Goal: Find specific page/section: Find specific page/section

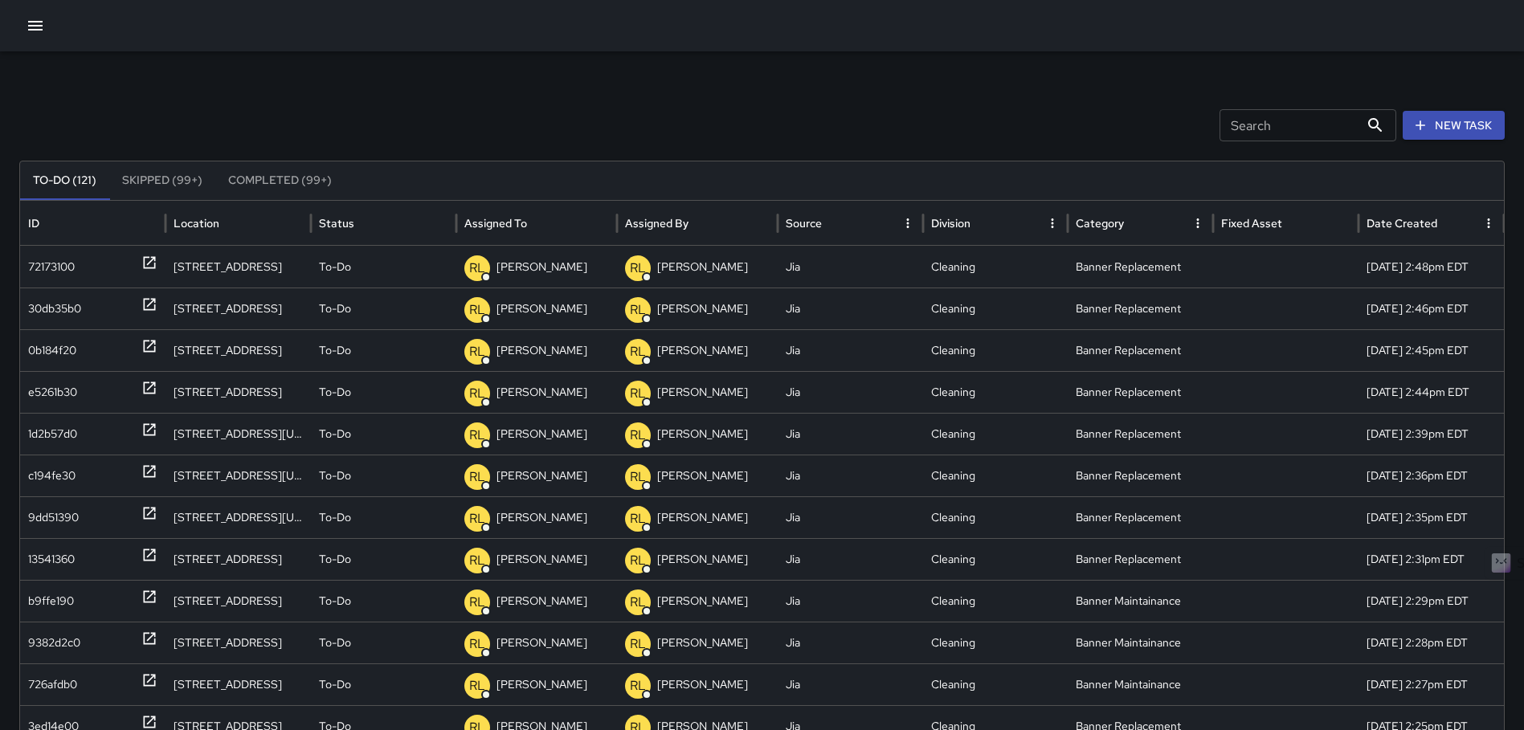
click at [34, 14] on button "button" at bounding box center [35, 26] width 32 height 32
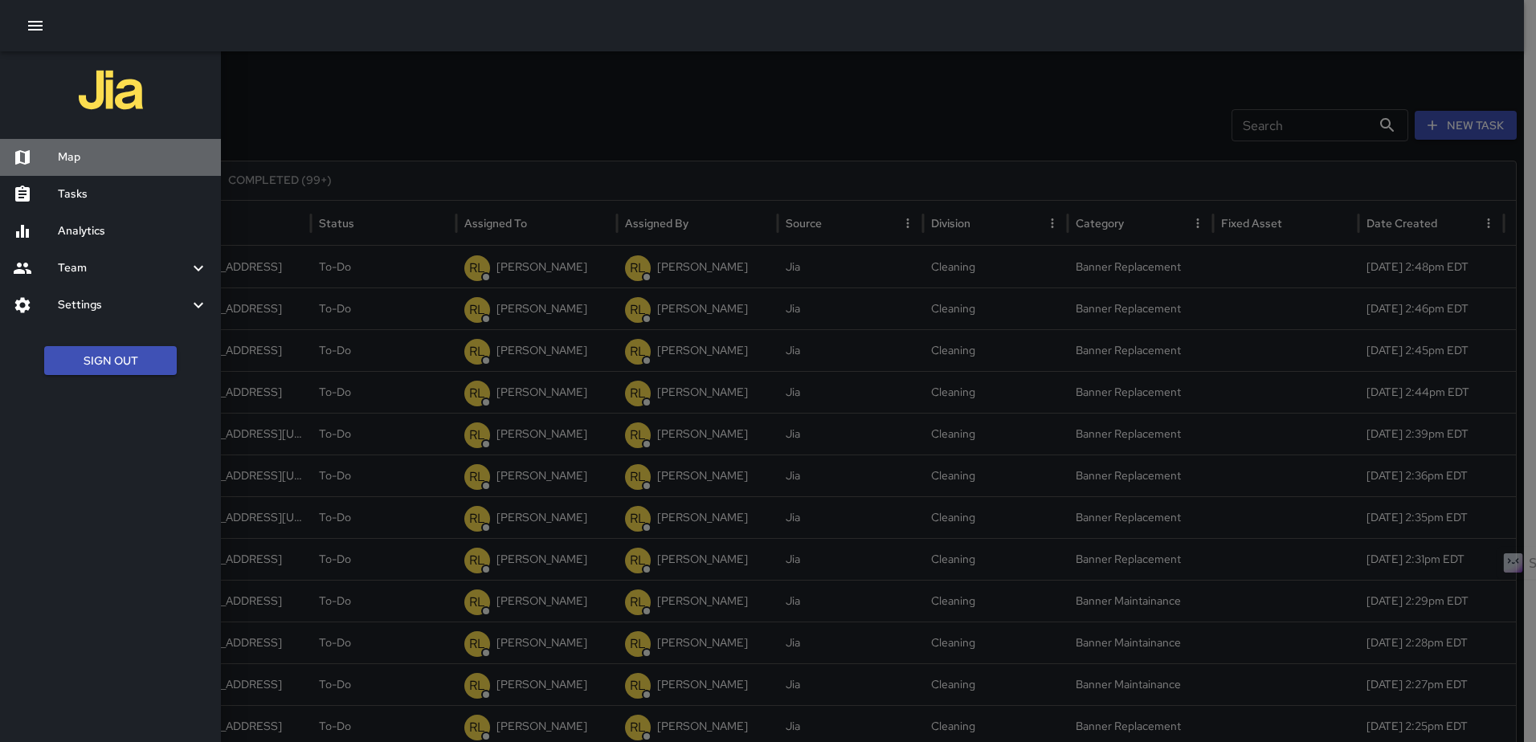
click at [63, 167] on div "Map" at bounding box center [110, 157] width 221 height 37
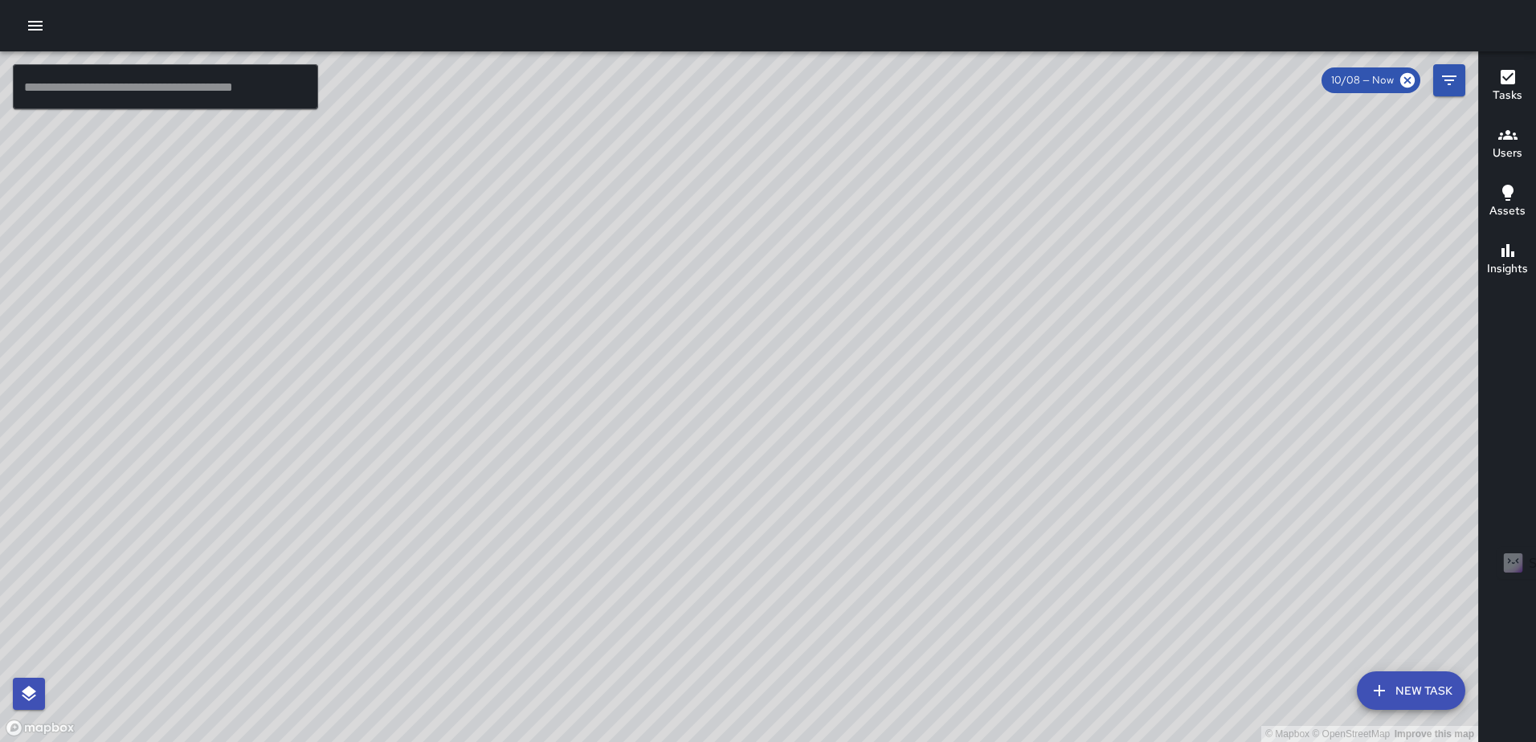
click at [1503, 80] on icon "button" at bounding box center [1508, 77] width 14 height 14
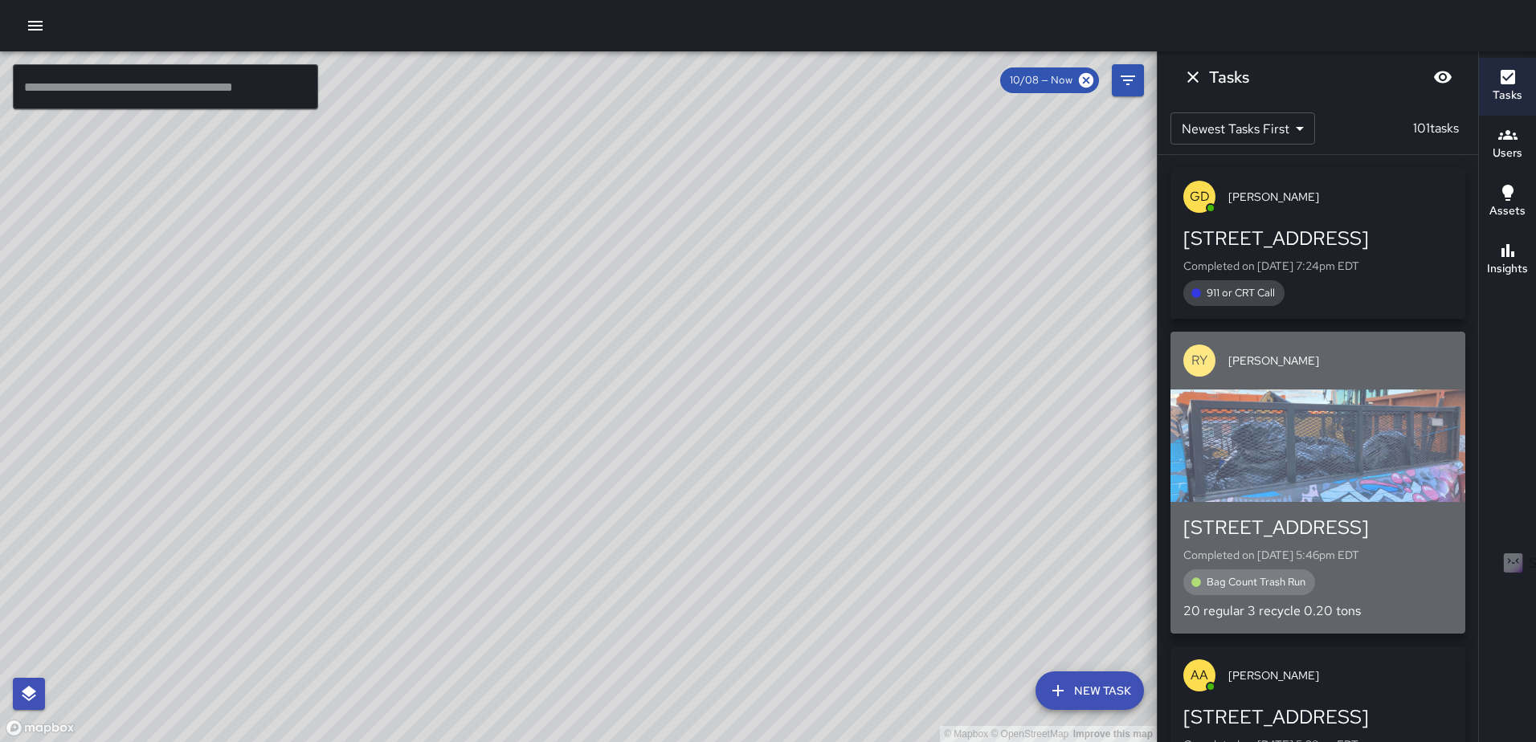
click at [1345, 455] on div "button" at bounding box center [1318, 446] width 295 height 112
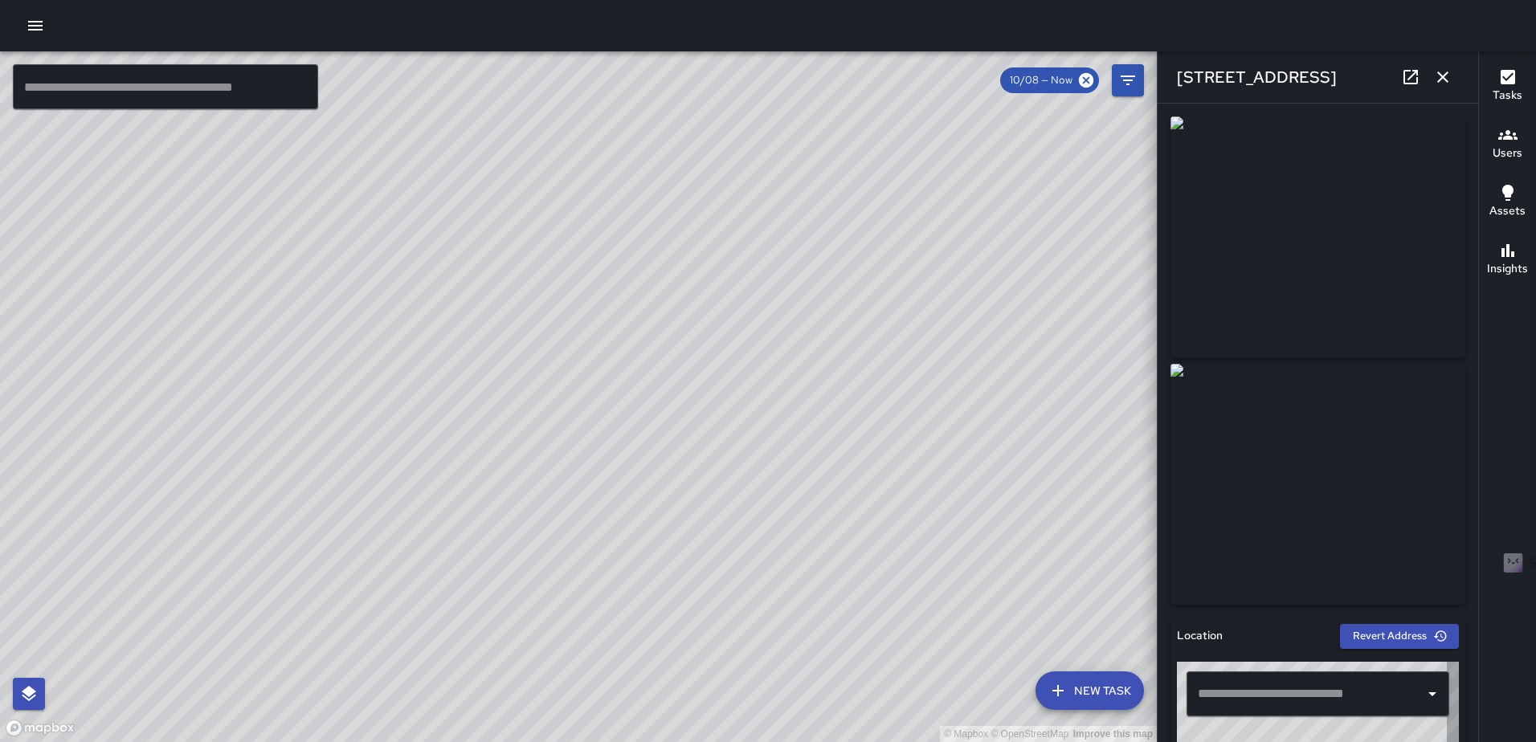
type input "**********"
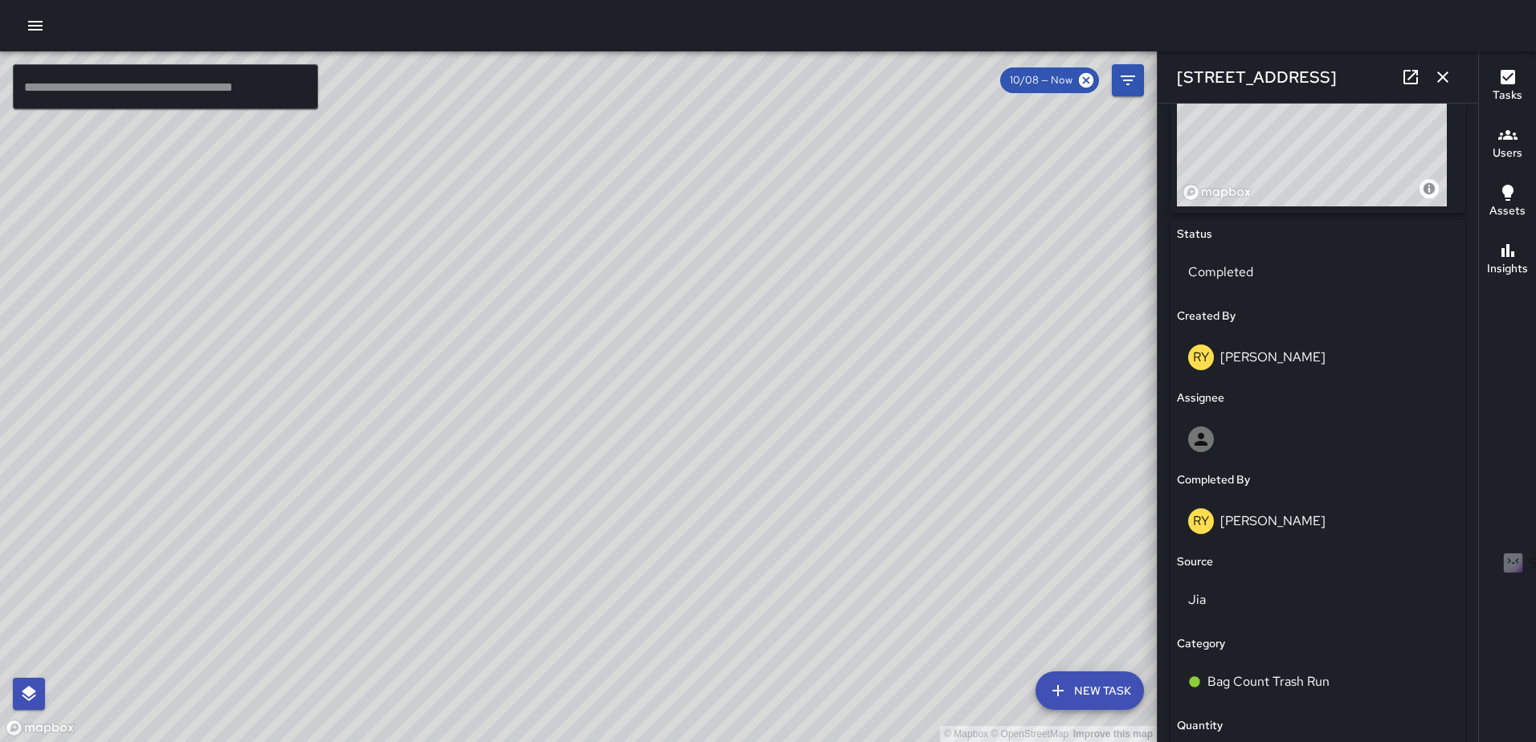
scroll to position [684, 0]
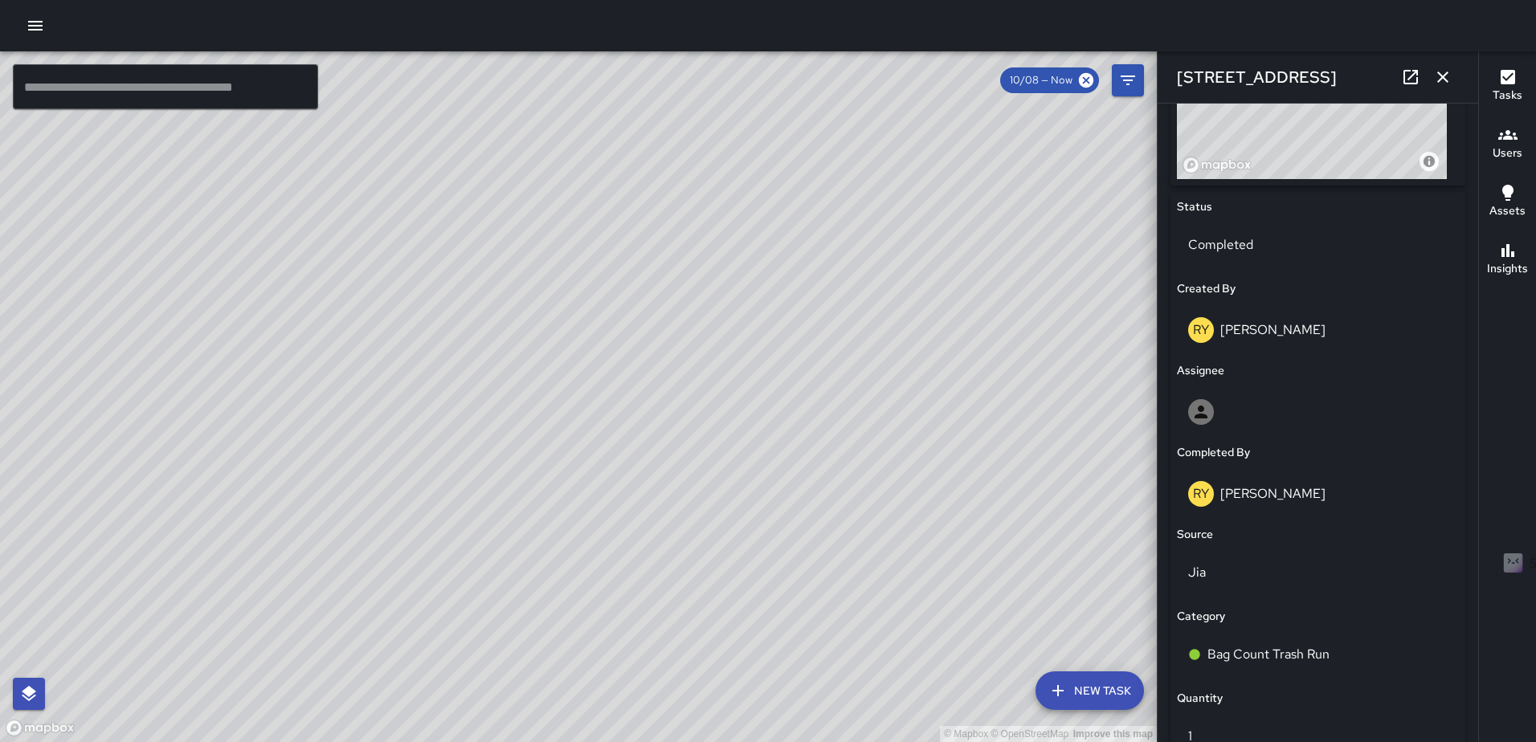
click at [1449, 73] on icon "button" at bounding box center [1442, 76] width 19 height 19
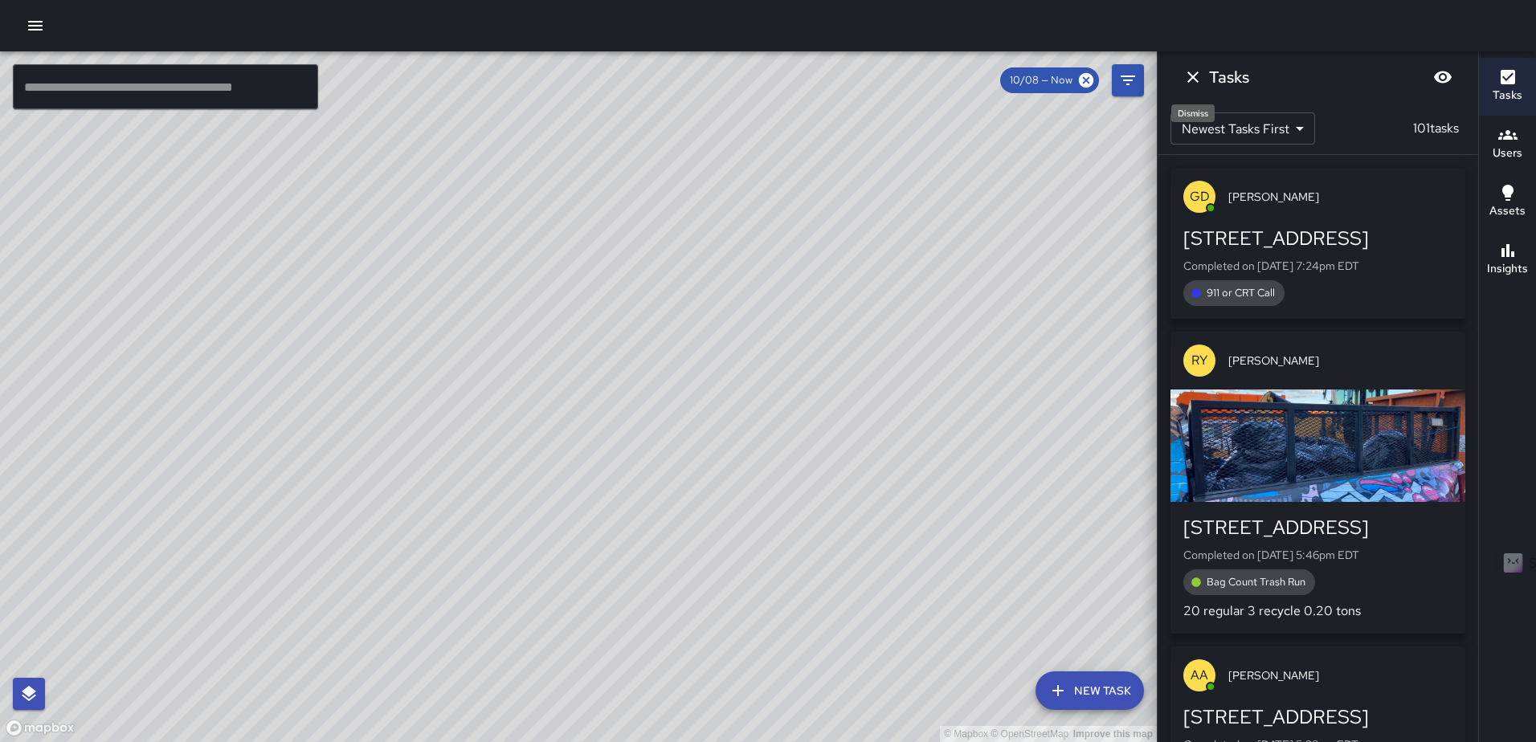
click at [1195, 80] on icon "Dismiss" at bounding box center [1192, 77] width 11 height 11
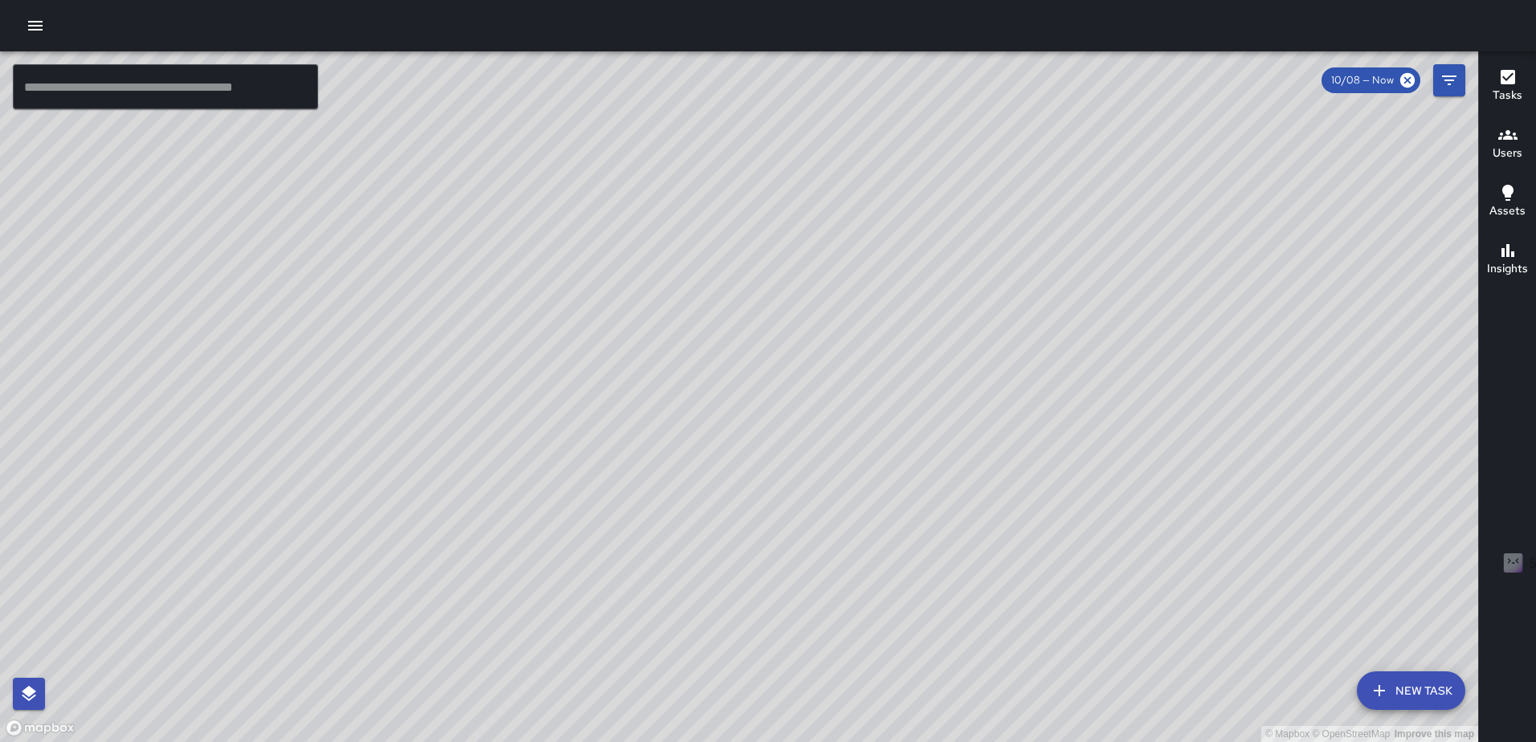
click at [1501, 83] on icon "button" at bounding box center [1508, 77] width 14 height 14
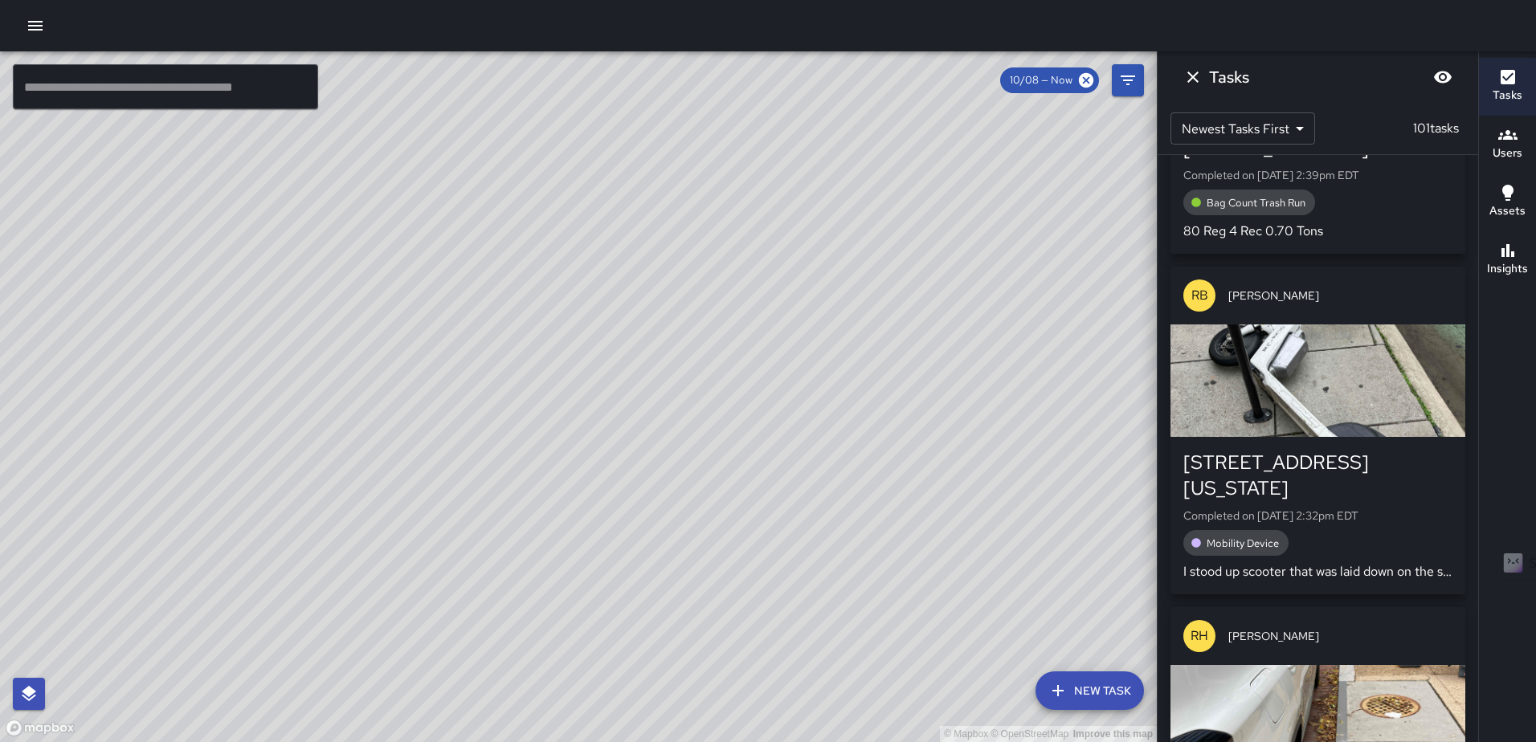
scroll to position [10298, 0]
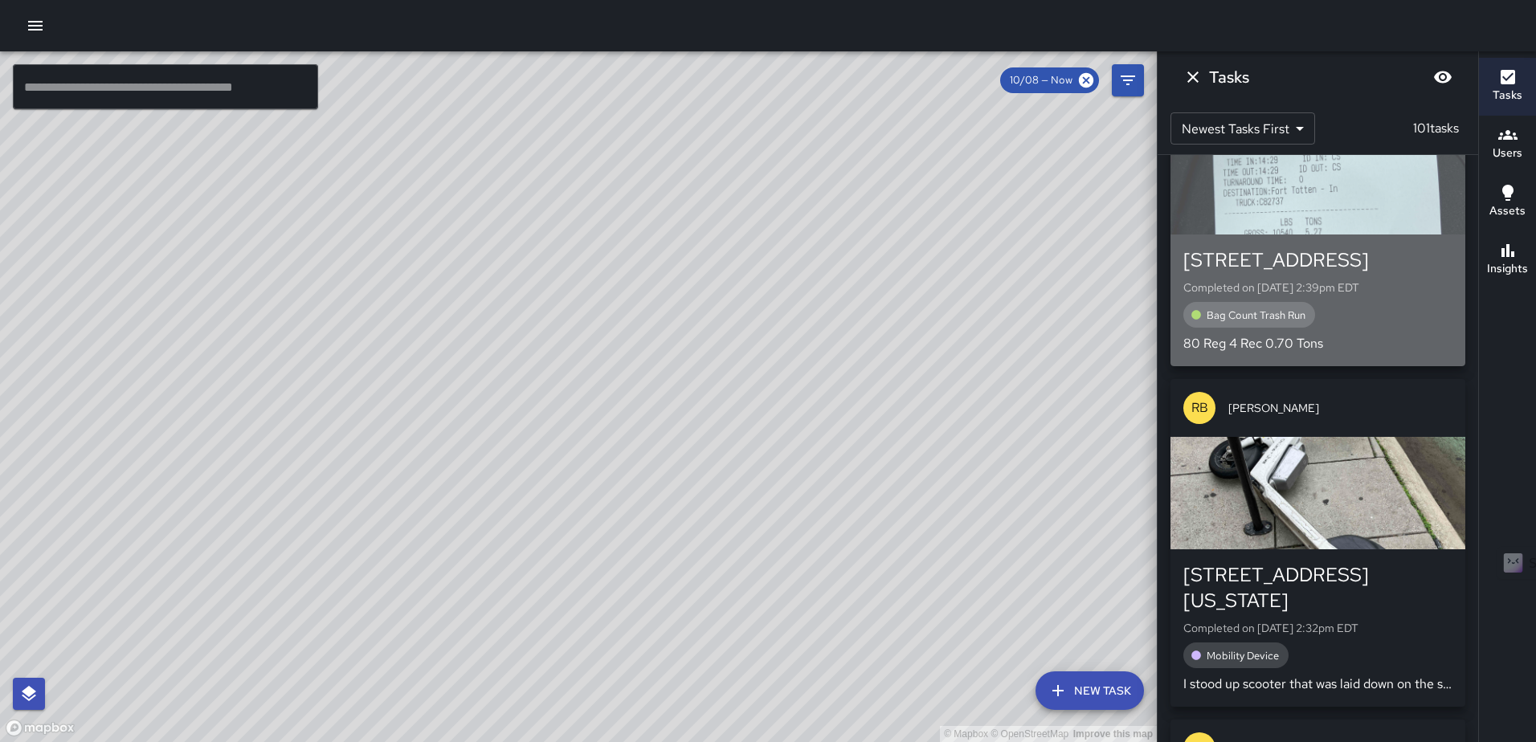
click at [1330, 235] on div "button" at bounding box center [1318, 178] width 295 height 112
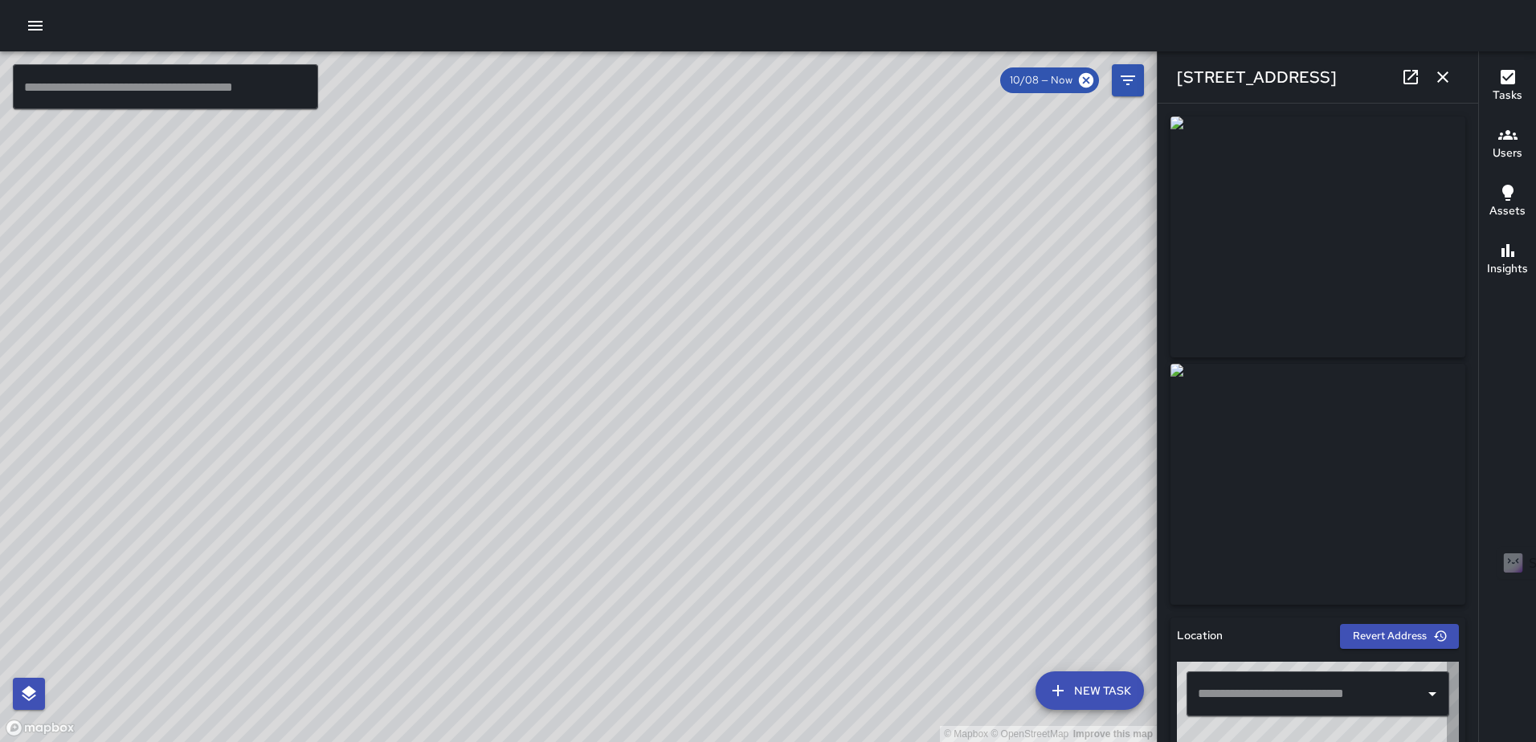
type input "**********"
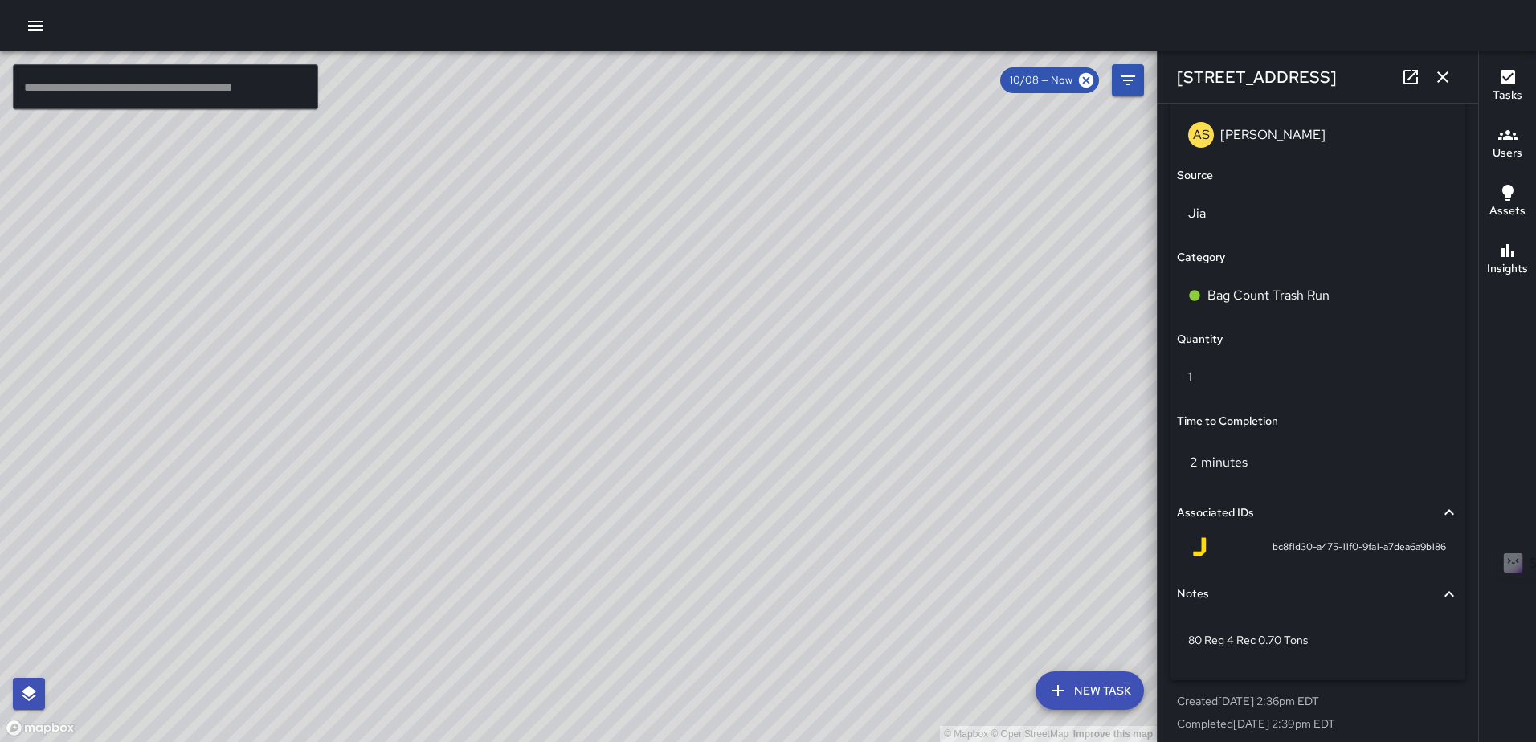
scroll to position [1052, 0]
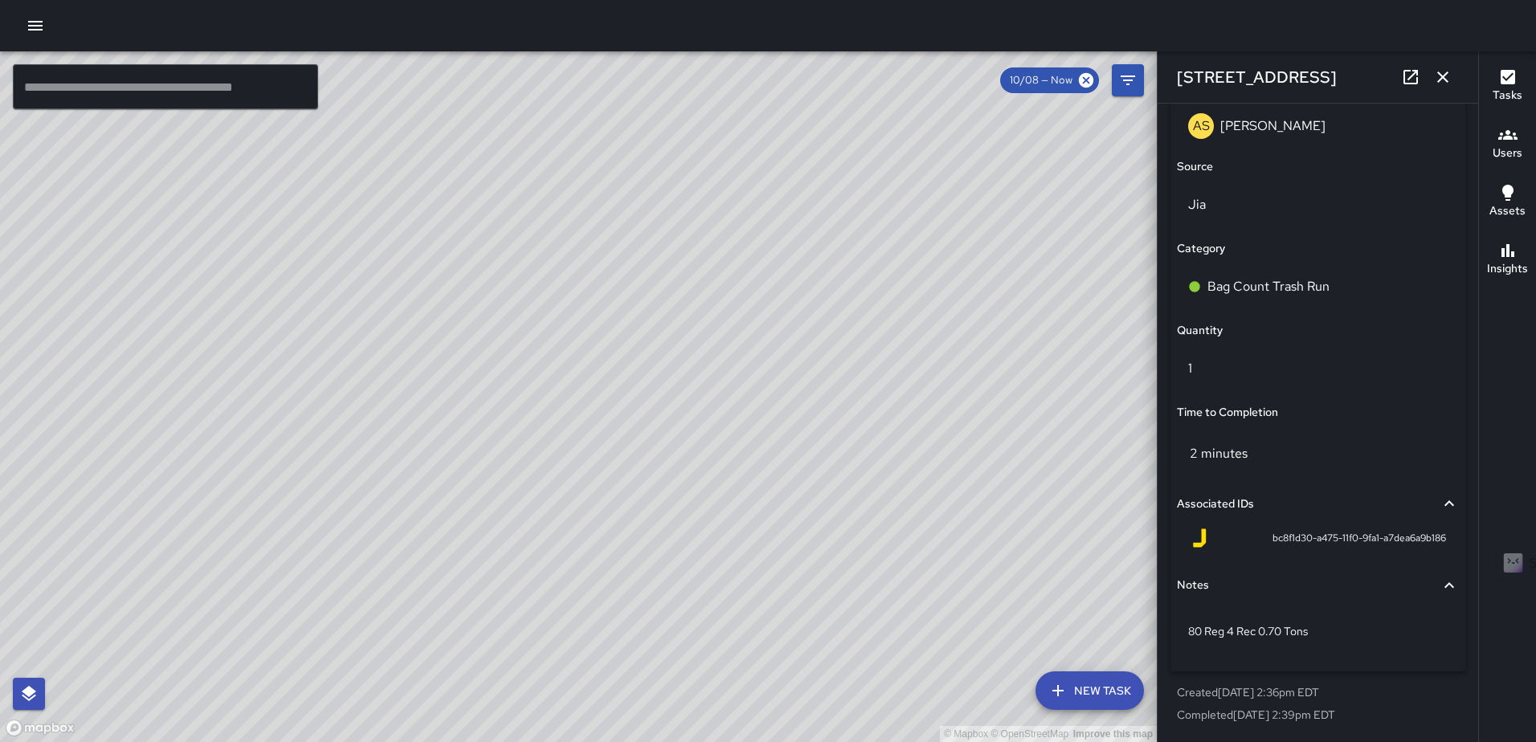
click at [1442, 68] on icon "button" at bounding box center [1442, 76] width 19 height 19
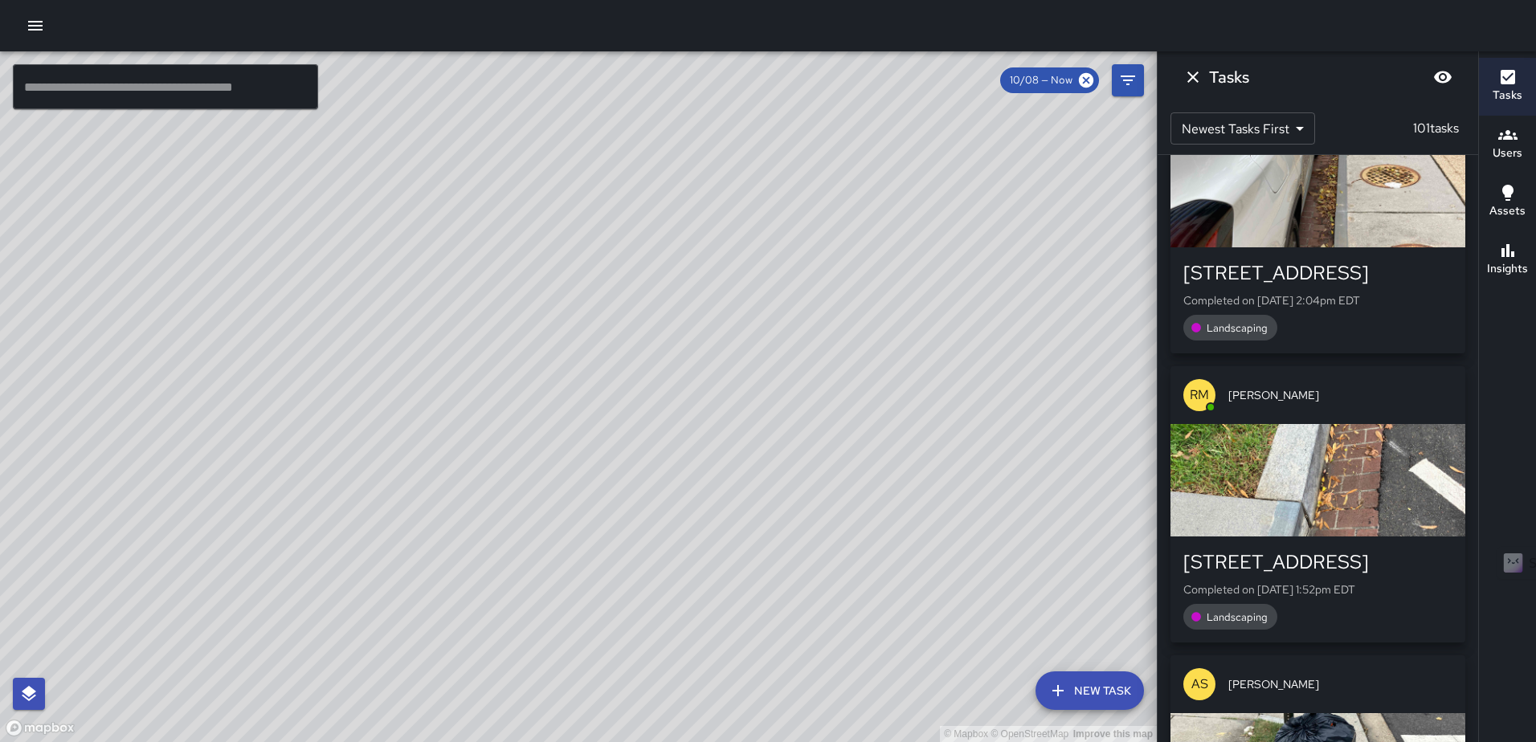
scroll to position [11342, 0]
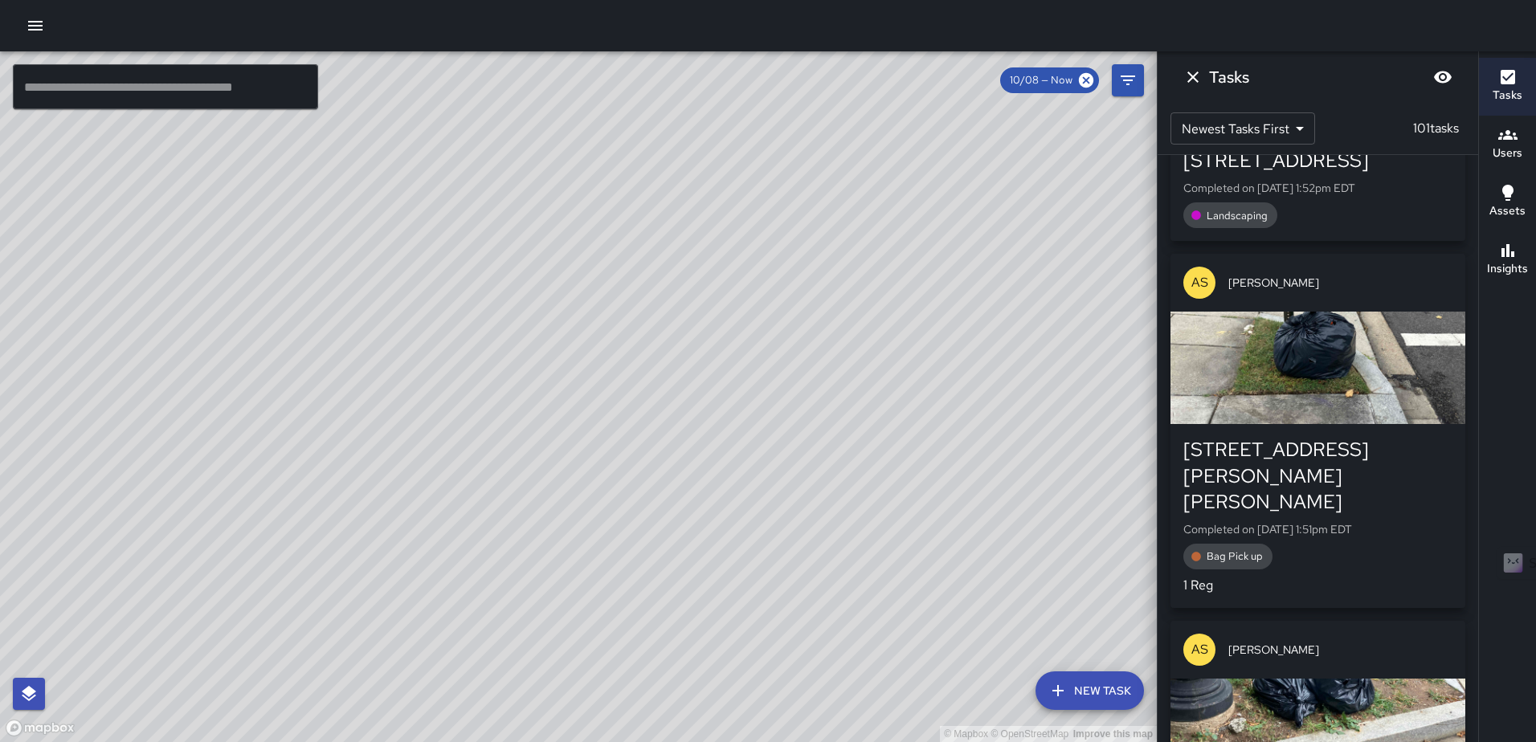
click at [1513, 266] on h6 "Insights" at bounding box center [1507, 269] width 41 height 18
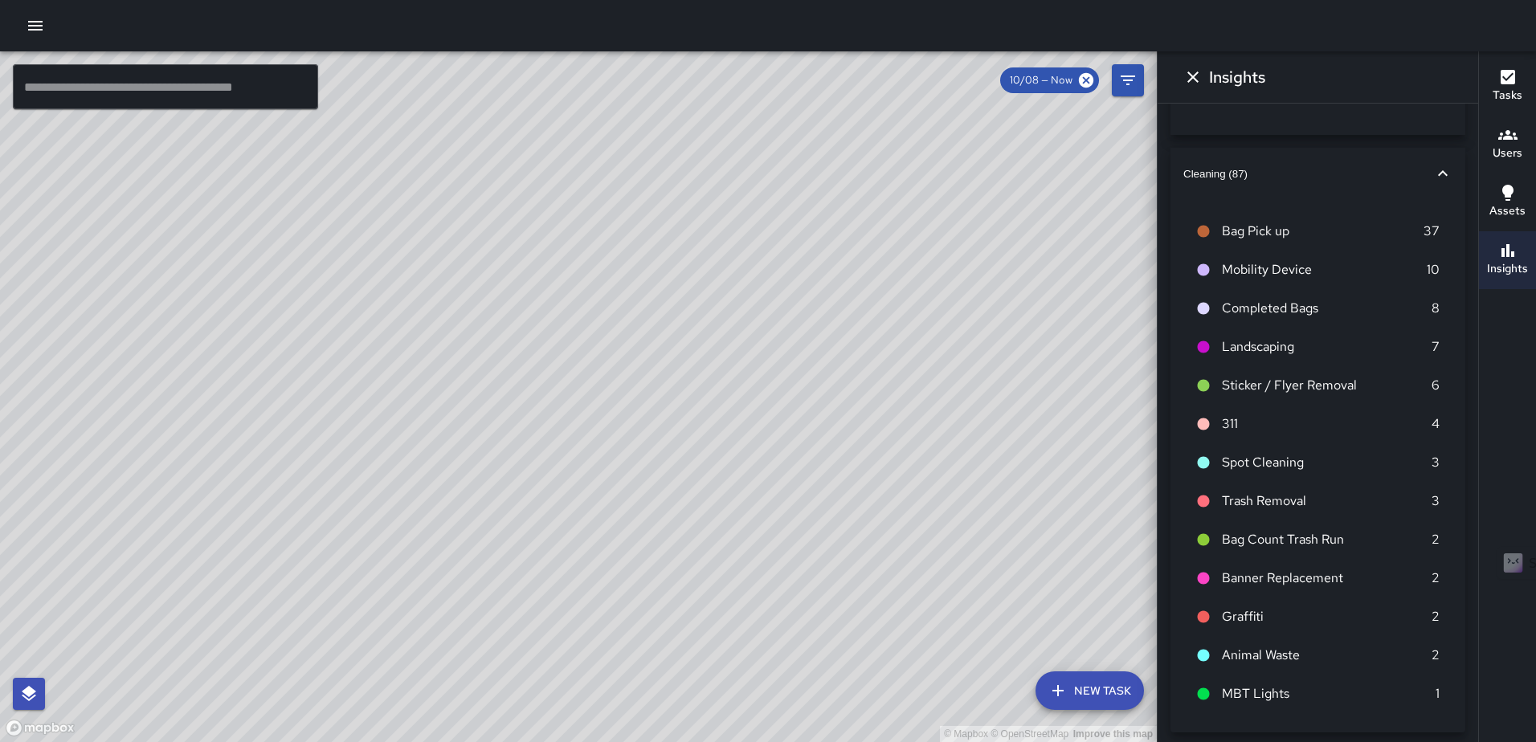
scroll to position [223, 0]
click at [1199, 79] on icon "Dismiss" at bounding box center [1192, 76] width 19 height 19
